Goal: Transaction & Acquisition: Purchase product/service

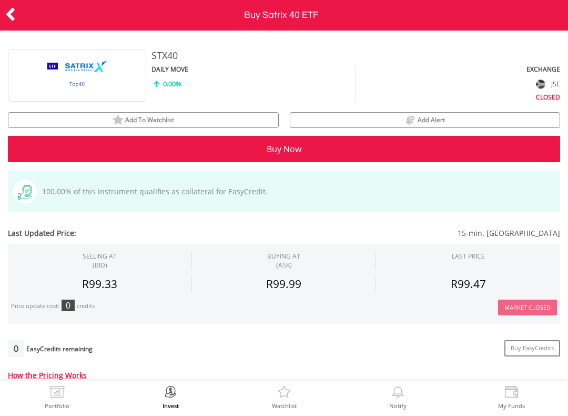
click at [184, 121] on div "Add To Watchlist" at bounding box center [143, 120] width 270 height 14
click at [14, 23] on icon at bounding box center [10, 14] width 11 height 21
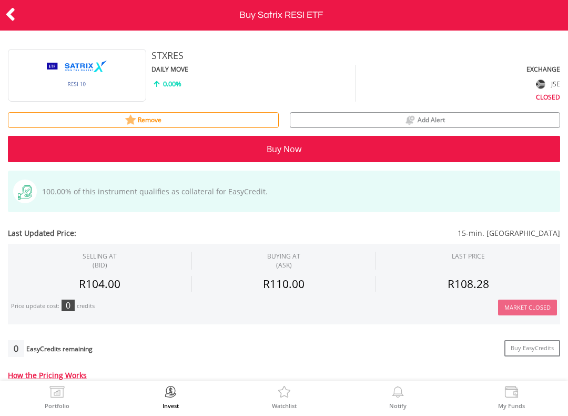
click at [14, 4] on icon at bounding box center [10, 14] width 11 height 21
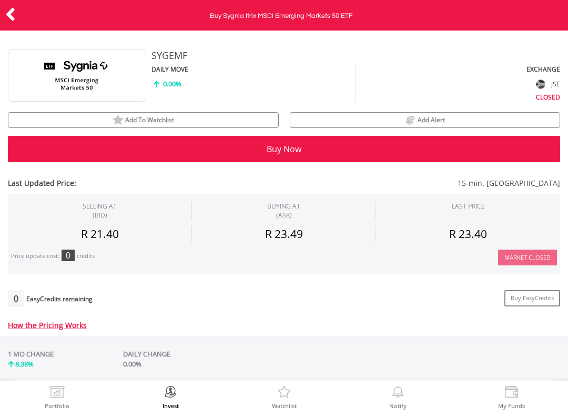
click at [162, 116] on span "Add To Watchlist" at bounding box center [149, 119] width 49 height 9
click at [14, 19] on icon at bounding box center [10, 14] width 11 height 21
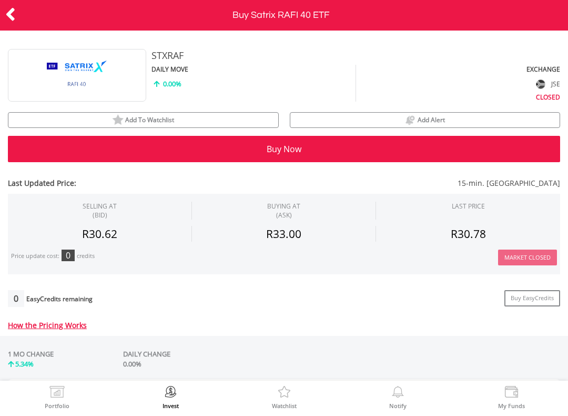
click at [189, 118] on div "Add To Watchlist" at bounding box center [143, 120] width 270 height 14
click at [12, 13] on icon at bounding box center [10, 14] width 11 height 21
click at [194, 124] on div "Add To Watchlist" at bounding box center [143, 120] width 270 height 14
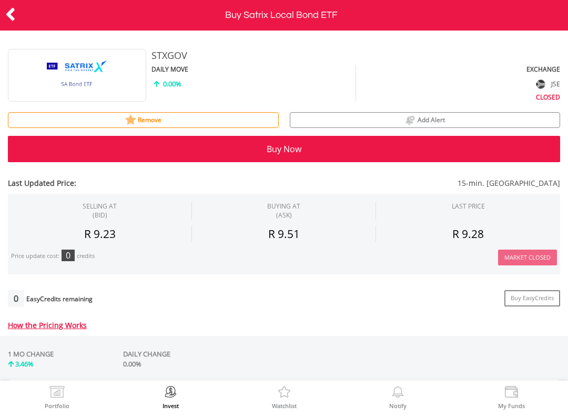
click at [14, 9] on icon at bounding box center [10, 14] width 11 height 21
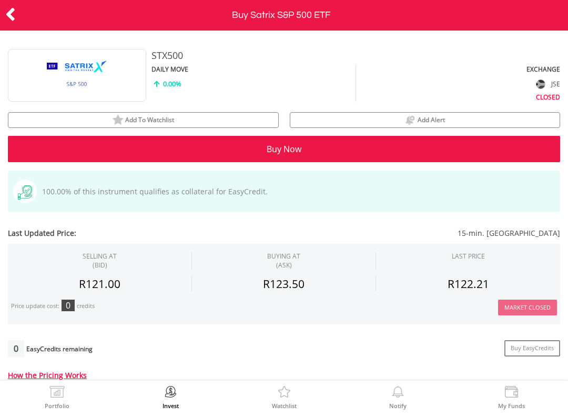
click at [203, 119] on div "Add To Watchlist" at bounding box center [143, 120] width 270 height 14
click at [9, 24] on icon at bounding box center [10, 14] width 11 height 21
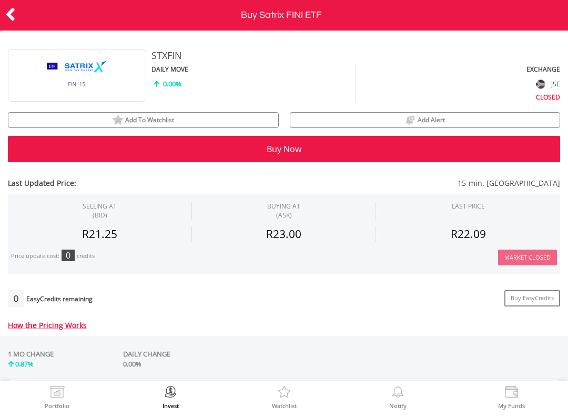
click at [203, 118] on div "Add To Watchlist" at bounding box center [143, 120] width 270 height 14
click at [8, 11] on icon at bounding box center [10, 14] width 11 height 21
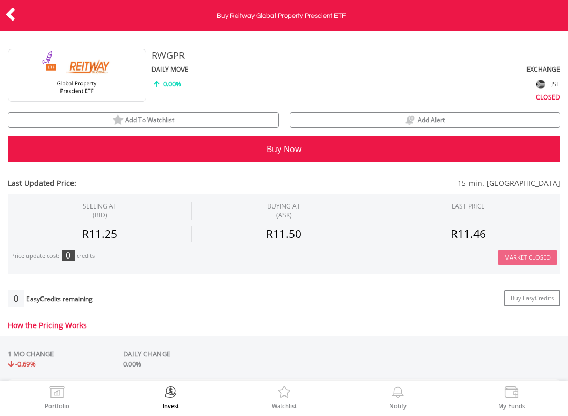
click at [204, 118] on div "Add To Watchlist" at bounding box center [143, 120] width 270 height 14
click at [15, 20] on icon at bounding box center [10, 14] width 11 height 21
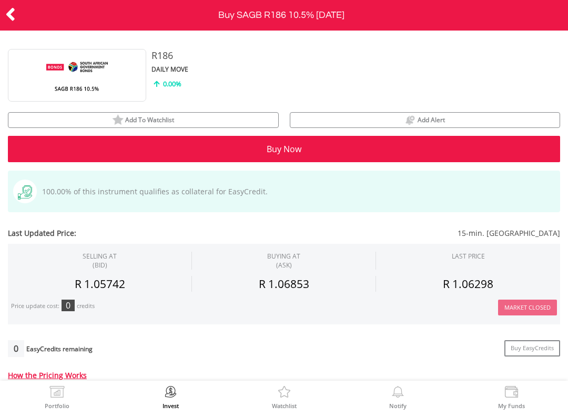
click at [196, 123] on div "Add To Watchlist" at bounding box center [143, 120] width 270 height 14
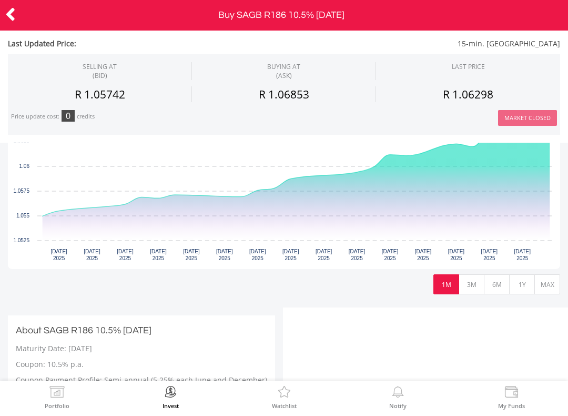
scroll to position [315, 0]
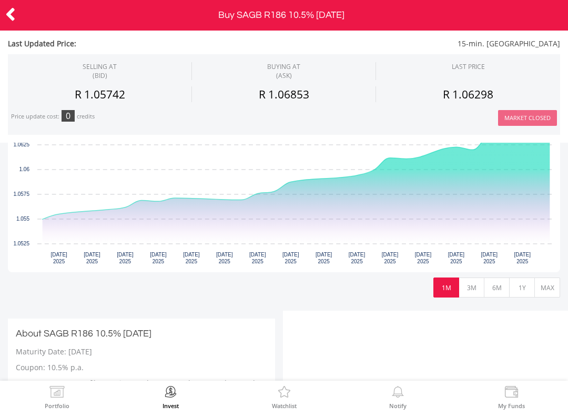
click at [546, 288] on button "MAX" at bounding box center [548, 287] width 26 height 20
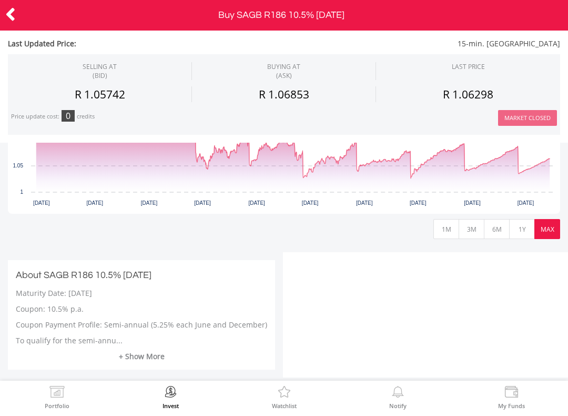
scroll to position [375, 0]
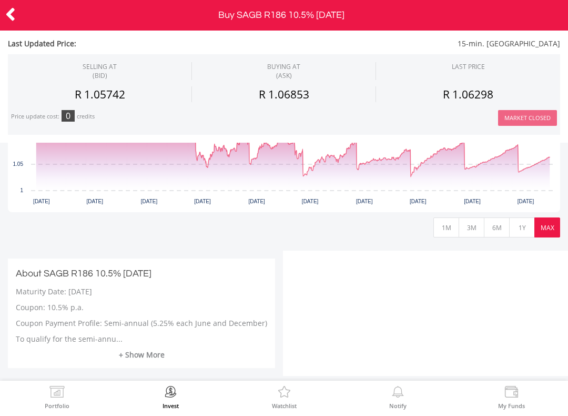
click at [141, 355] on link "+ Show More" at bounding box center [142, 354] width 252 height 11
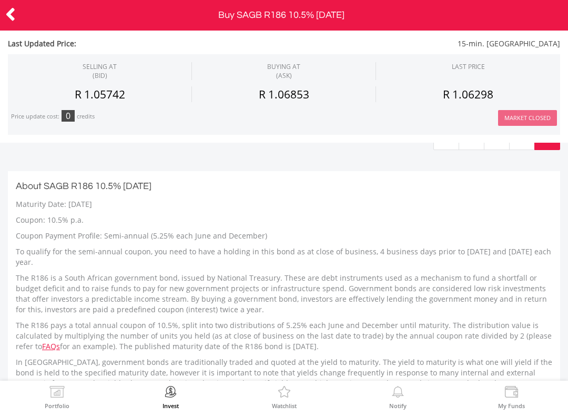
scroll to position [466, 0]
